Goal: Task Accomplishment & Management: Manage account settings

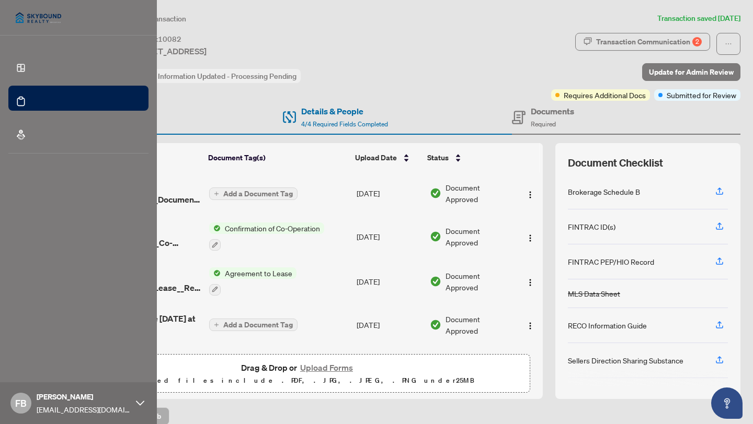
click at [22, 105] on link "Deal Processing" at bounding box center [48, 109] width 53 height 9
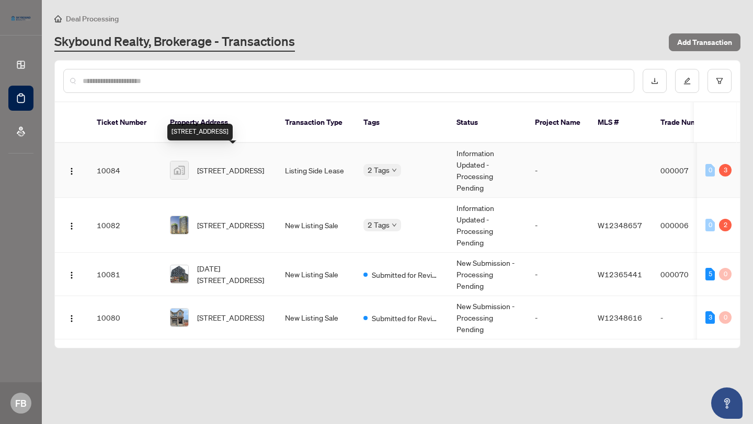
click at [212, 165] on span "[STREET_ADDRESS]" at bounding box center [230, 170] width 67 height 11
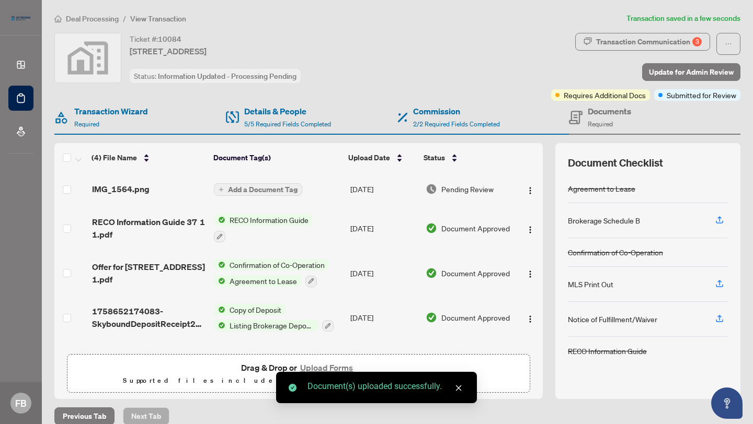
click at [272, 186] on span "Add a Document Tag" at bounding box center [263, 189] width 70 height 7
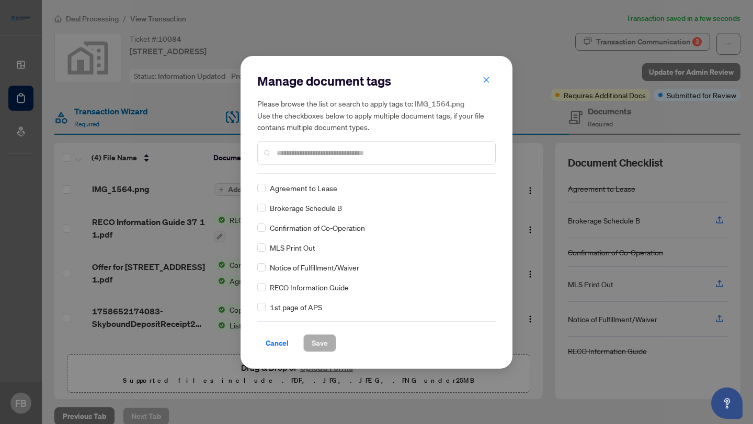
click at [298, 152] on input "text" at bounding box center [381, 152] width 210 height 11
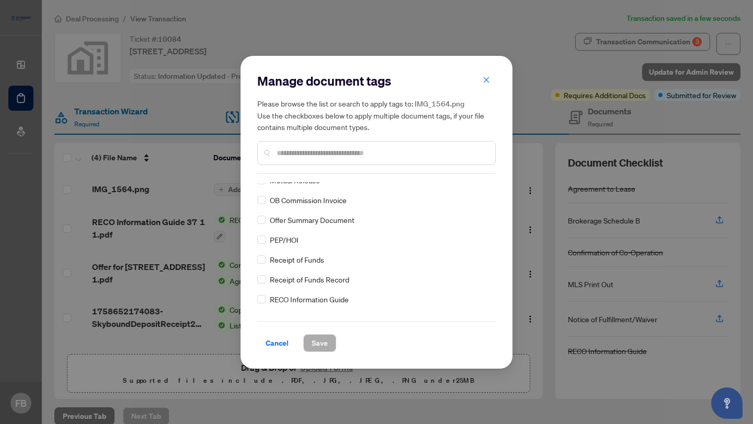
scroll to position [747, 0]
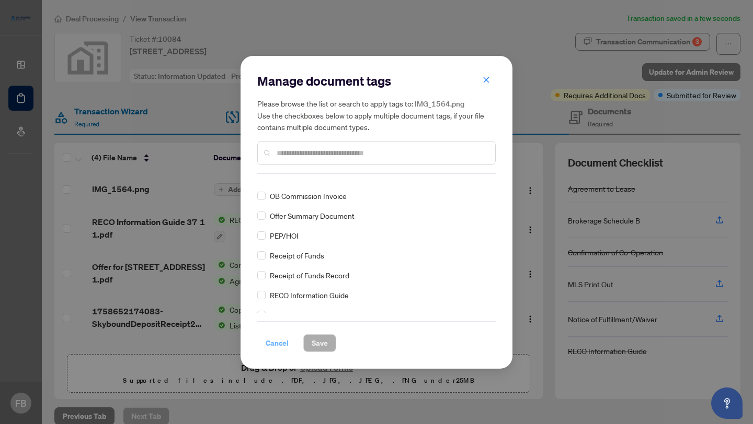
click at [276, 338] on span "Cancel" at bounding box center [277, 343] width 23 height 17
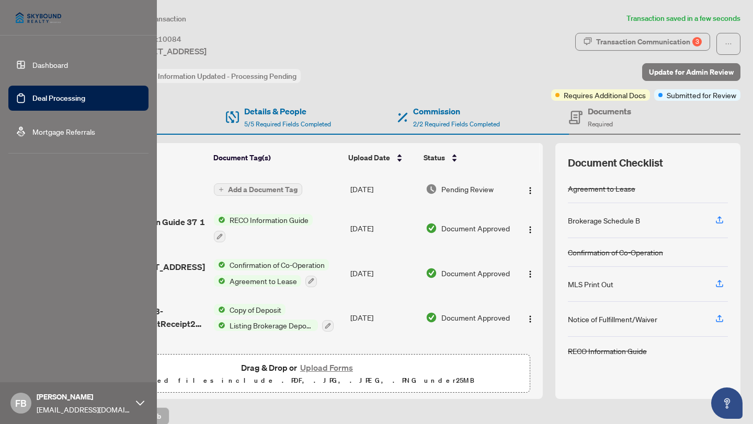
click at [32, 98] on link "Deal Processing" at bounding box center [58, 98] width 53 height 9
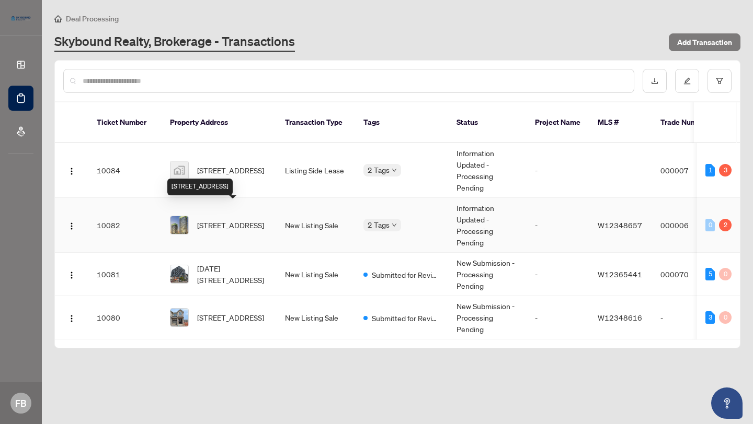
click at [211, 220] on span "[STREET_ADDRESS]" at bounding box center [230, 225] width 67 height 11
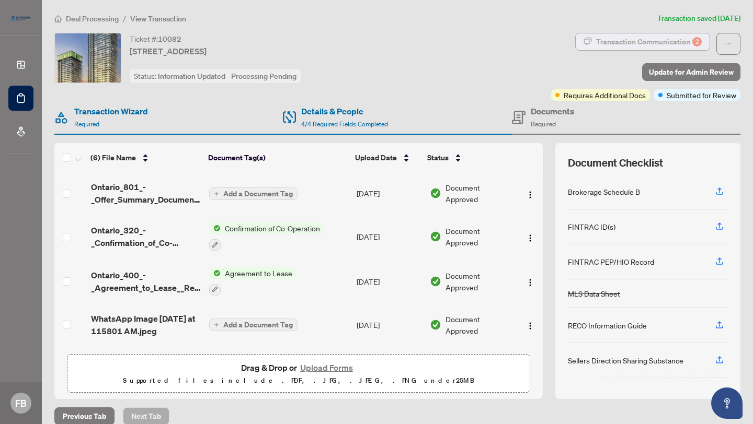
click at [635, 48] on div "Transaction Communication 2" at bounding box center [649, 41] width 106 height 17
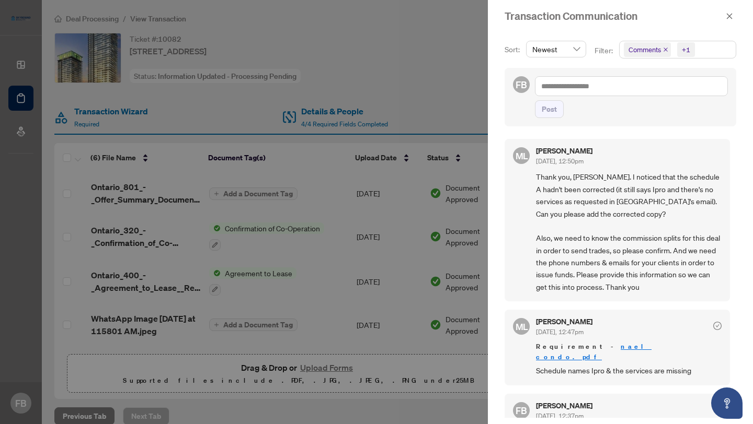
scroll to position [160, 0]
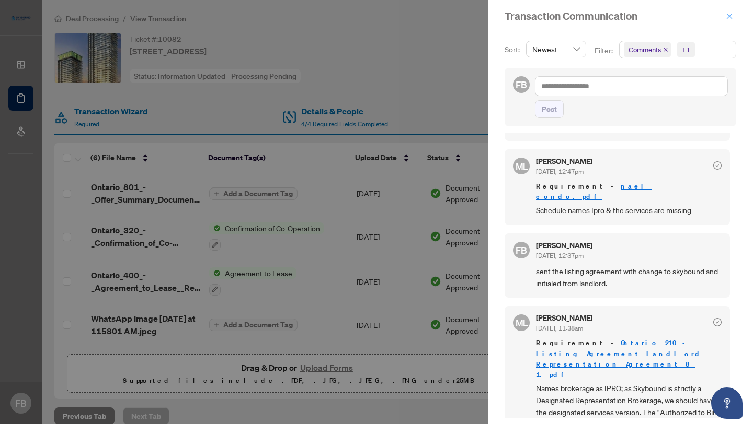
click at [726, 17] on icon "close" at bounding box center [728, 16] width 7 height 7
